Goal: Find specific page/section: Find specific page/section

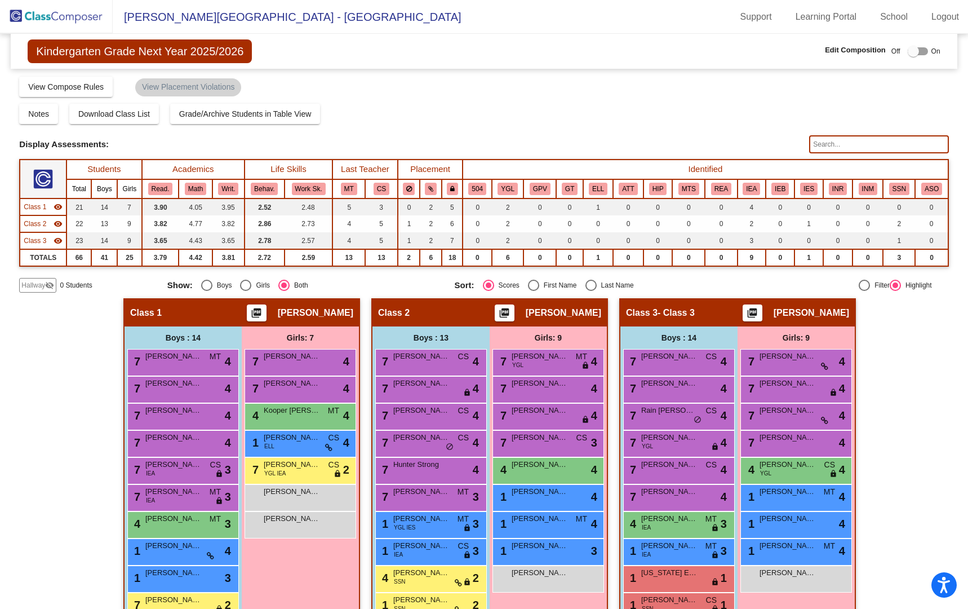
click at [76, 17] on img at bounding box center [56, 16] width 113 height 33
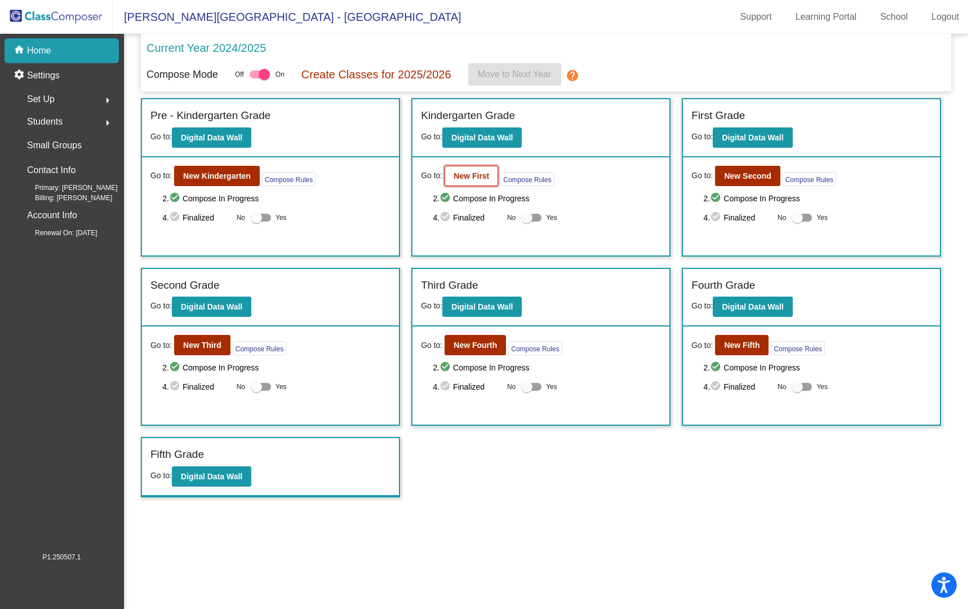
click at [470, 175] on b "New First" at bounding box center [472, 175] width 36 height 9
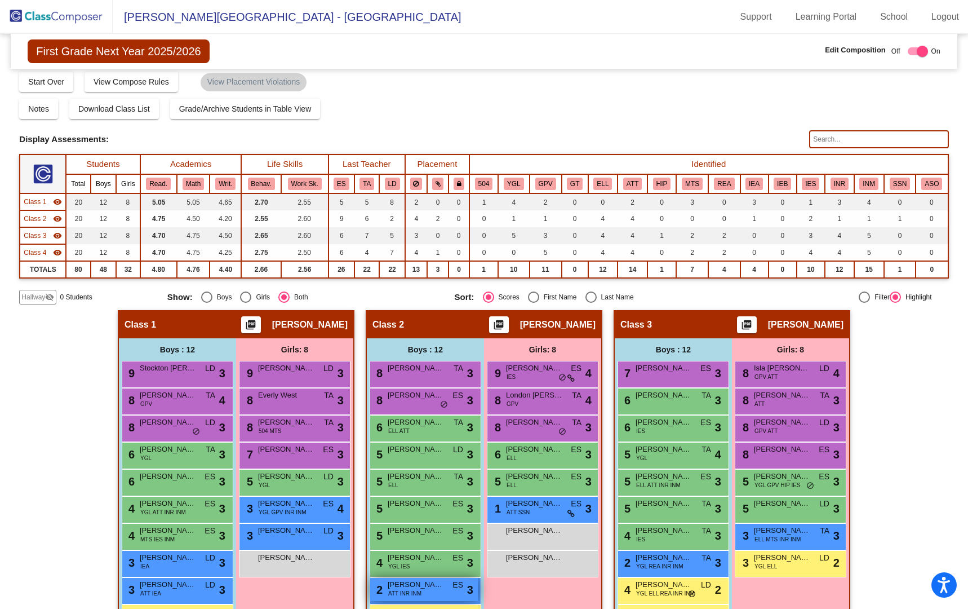
scroll to position [2, 0]
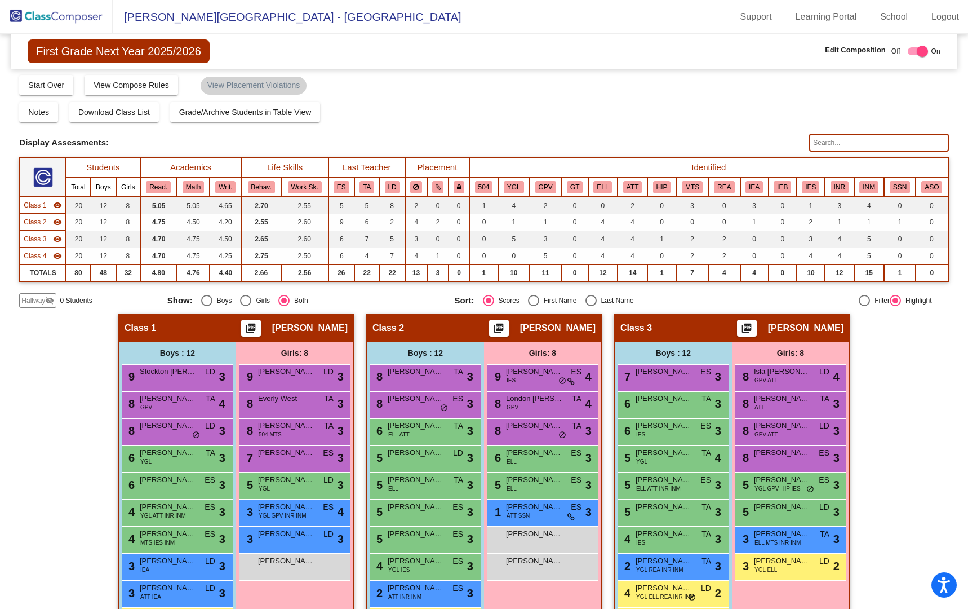
click at [73, 16] on img at bounding box center [56, 16] width 113 height 33
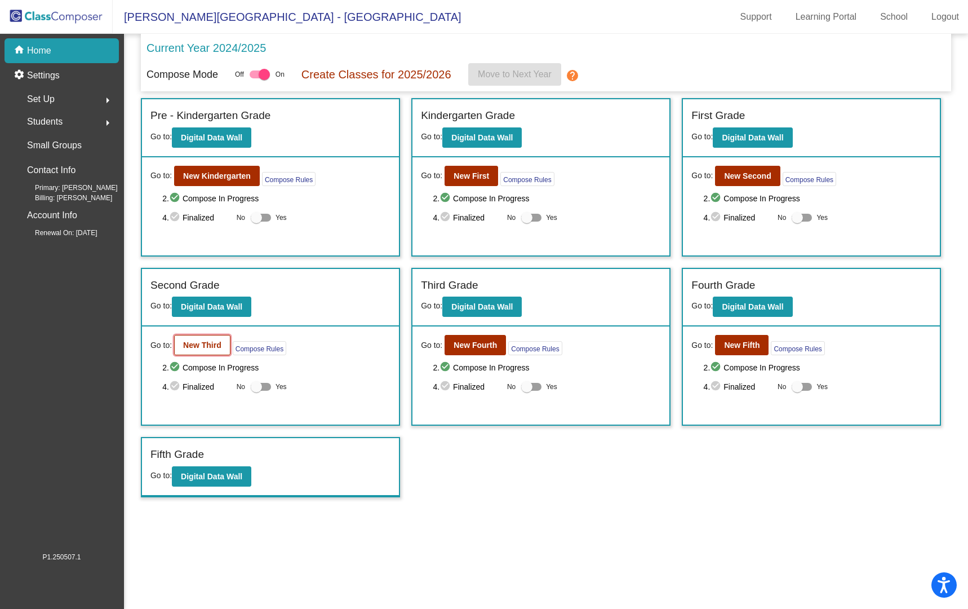
click at [189, 351] on button "New Third" at bounding box center [202, 345] width 56 height 20
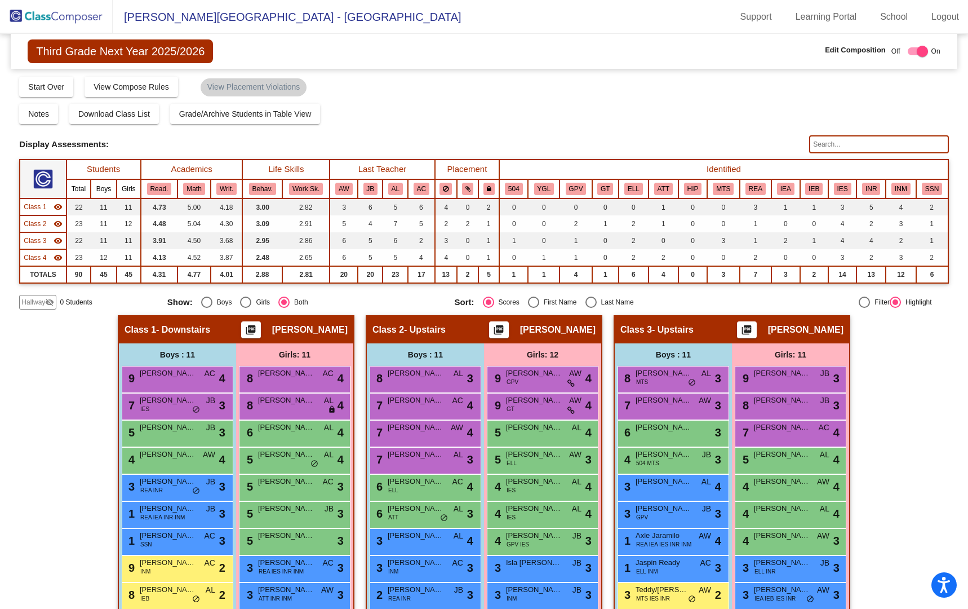
click at [74, 19] on img at bounding box center [56, 16] width 113 height 33
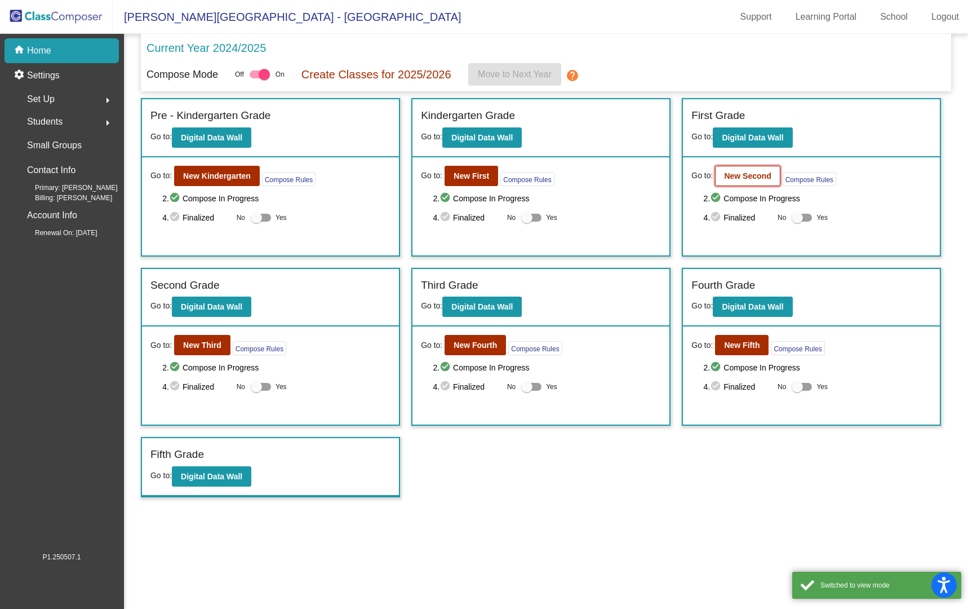
click at [746, 177] on b "New Second" at bounding box center [747, 175] width 47 height 9
